Goal: Transaction & Acquisition: Purchase product/service

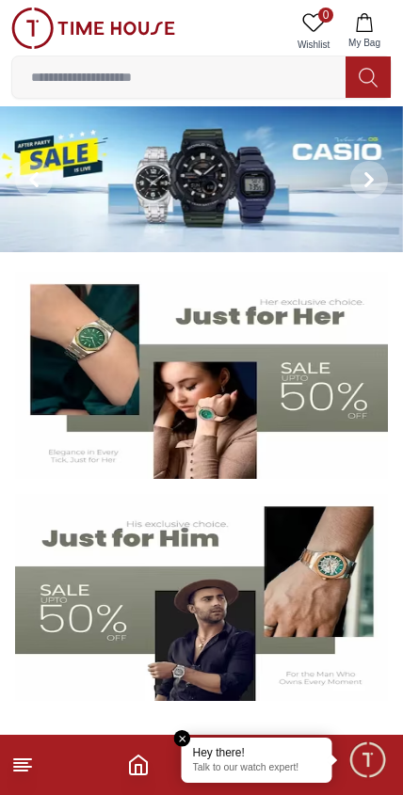
click at [226, 401] on img at bounding box center [201, 375] width 372 height 207
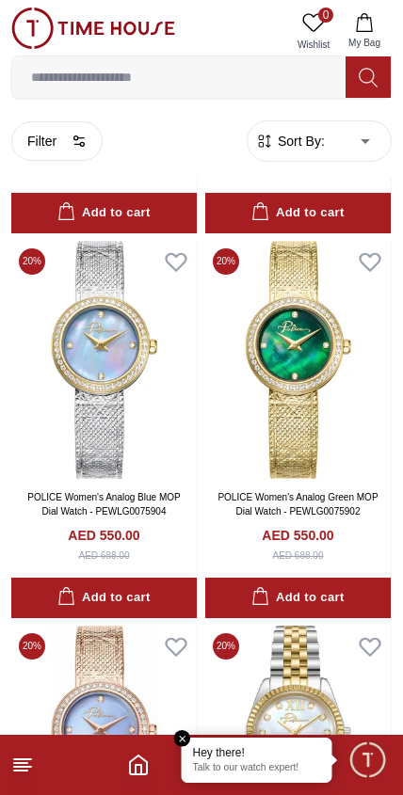
scroll to position [1138, 0]
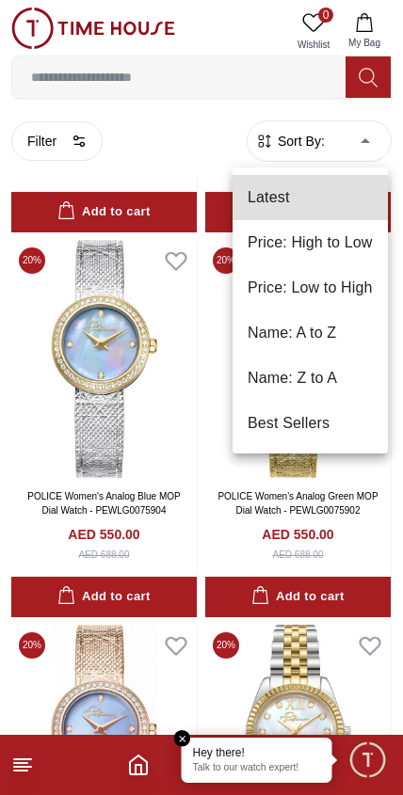
click at [335, 286] on li "Price: Low to High" at bounding box center [309, 287] width 155 height 45
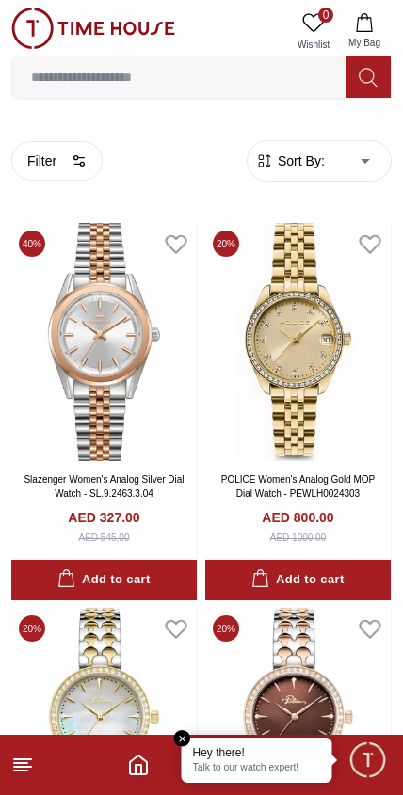
type input "*"
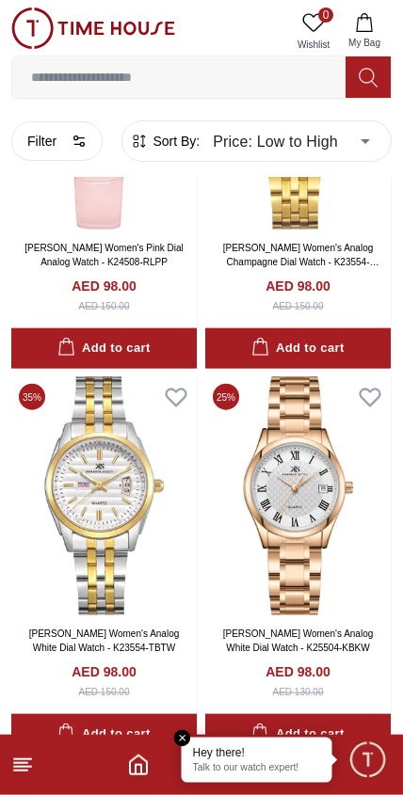
scroll to position [7368, 0]
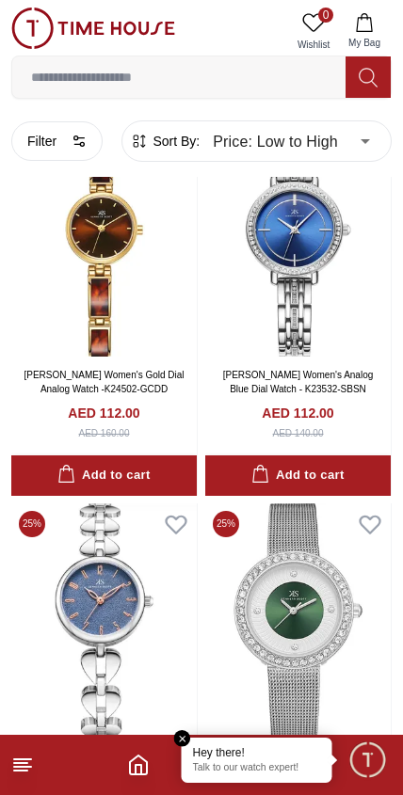
scroll to position [12834, 0]
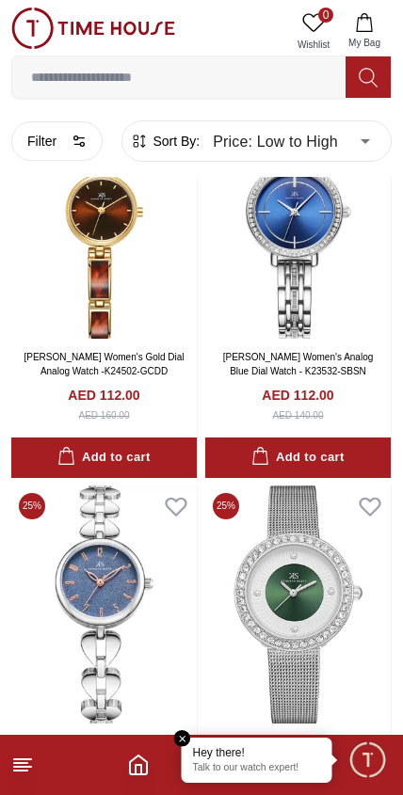
click at [68, 140] on button "Filter" at bounding box center [56, 141] width 91 height 40
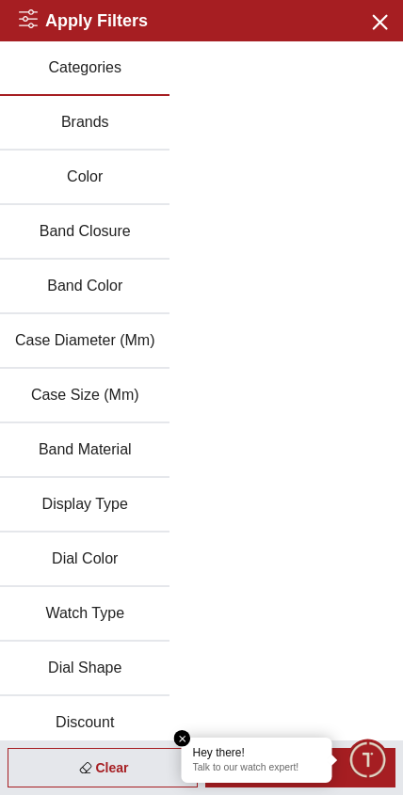
click at [365, 11] on button "Close menu" at bounding box center [378, 21] width 30 height 30
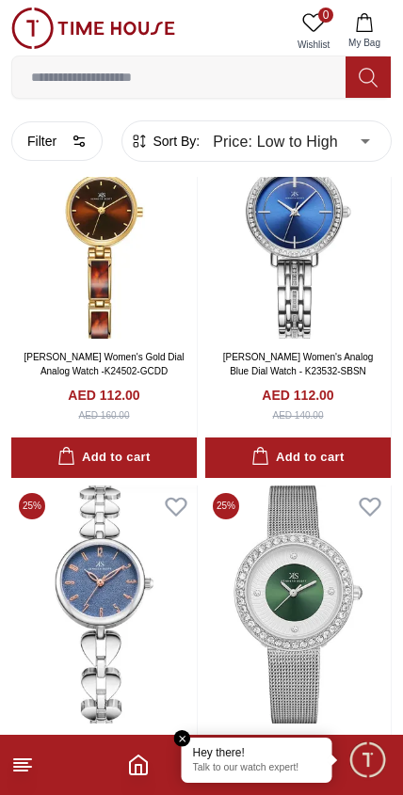
click at [130, 759] on icon "Home" at bounding box center [138, 764] width 23 height 23
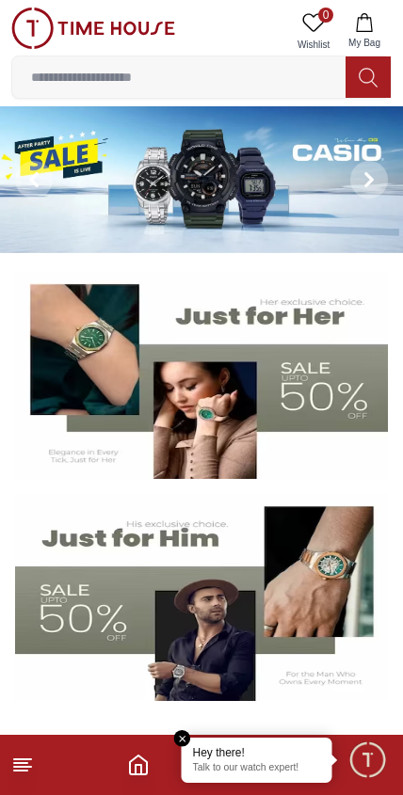
click at [21, 763] on line at bounding box center [20, 763] width 13 height 0
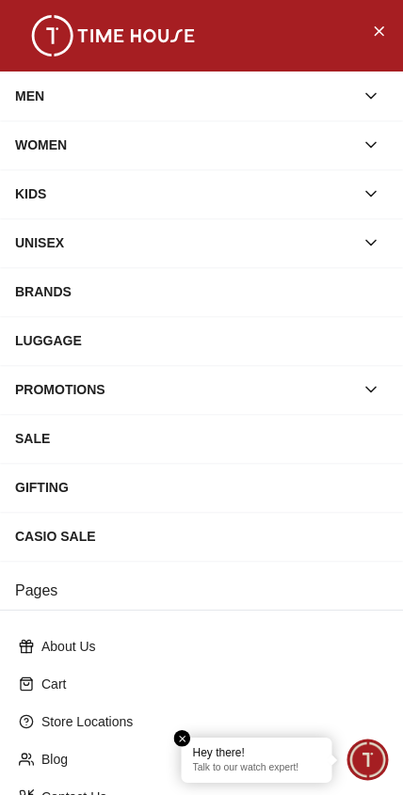
click at [121, 423] on div "SALE" at bounding box center [201, 438] width 372 height 34
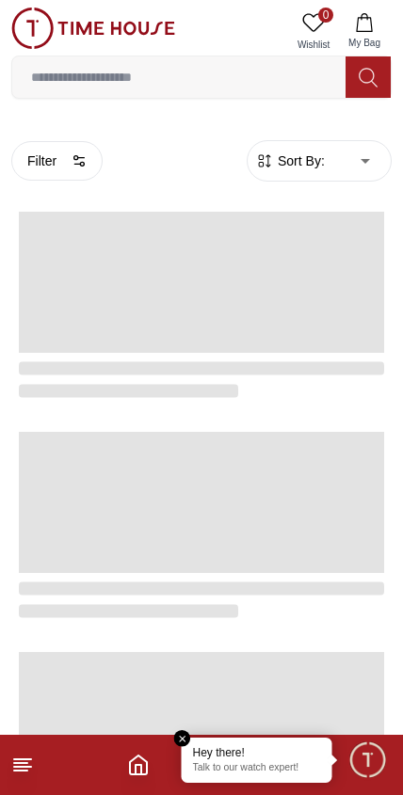
click at [27, 767] on line at bounding box center [22, 767] width 17 height 0
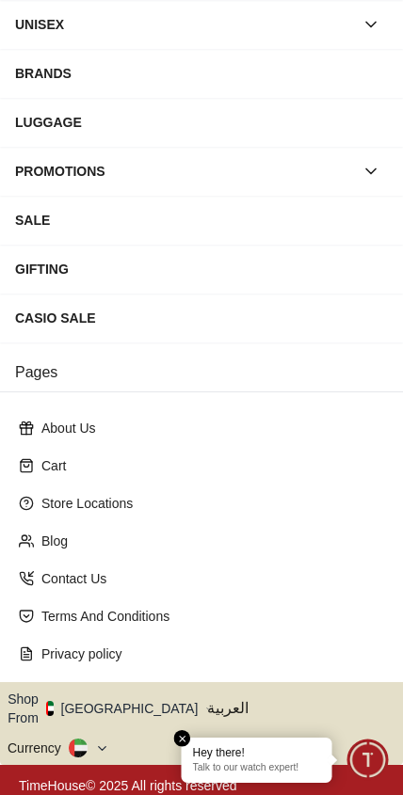
scroll to position [214, 0]
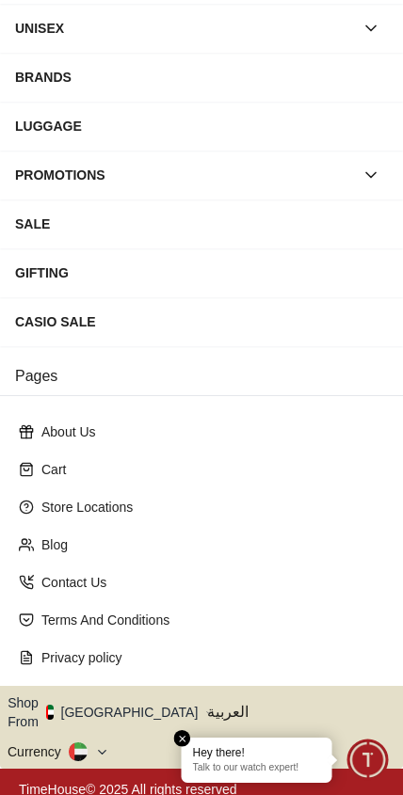
click at [220, 702] on span "العربية" at bounding box center [301, 712] width 188 height 23
